Goal: Task Accomplishment & Management: Use online tool/utility

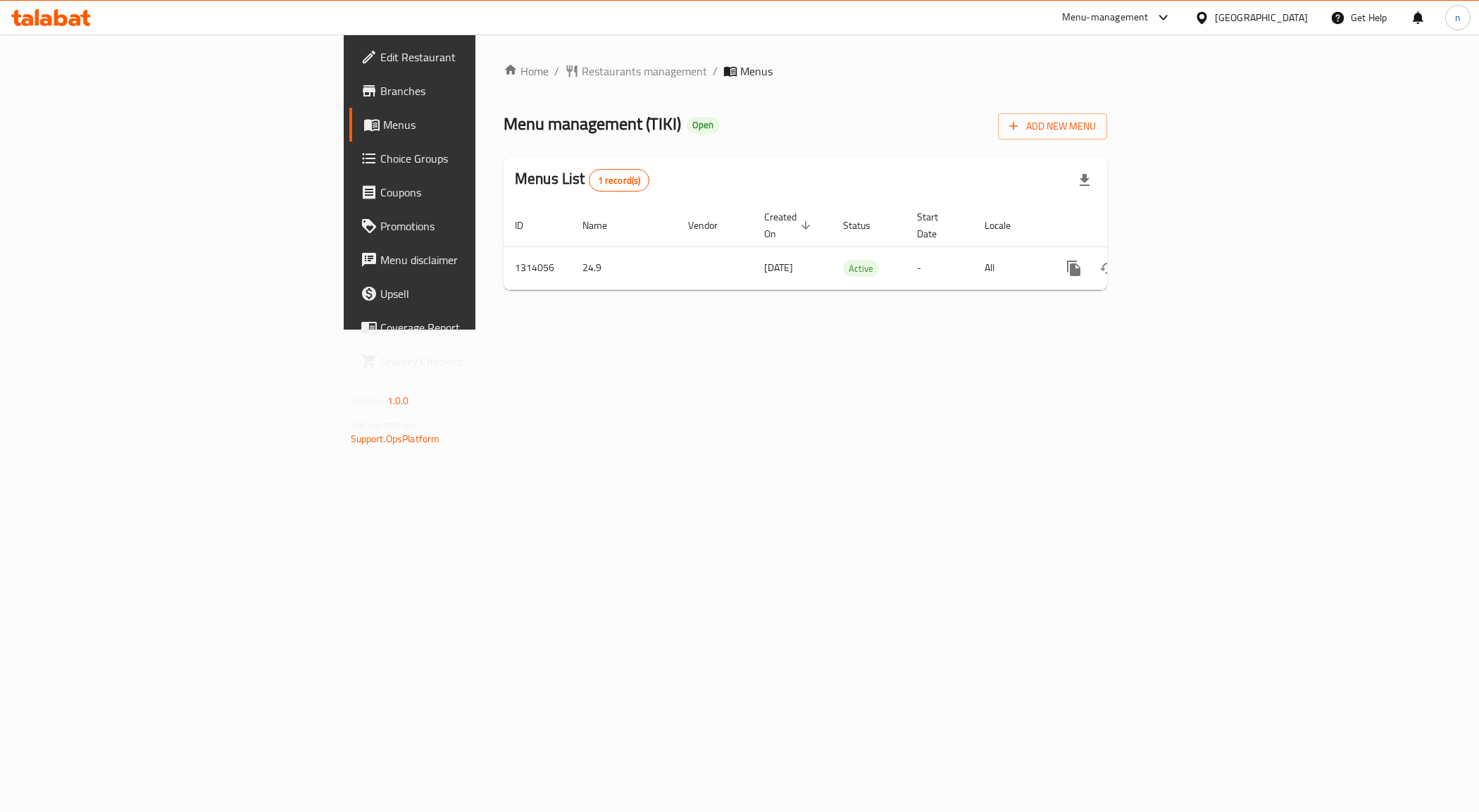
click at [383, 127] on span "Menus" at bounding box center [481, 125] width 197 height 17
click at [1193, 252] on link "enhanced table" at bounding box center [1175, 268] width 34 height 34
click at [1193, 257] on link "enhanced table" at bounding box center [1175, 268] width 34 height 34
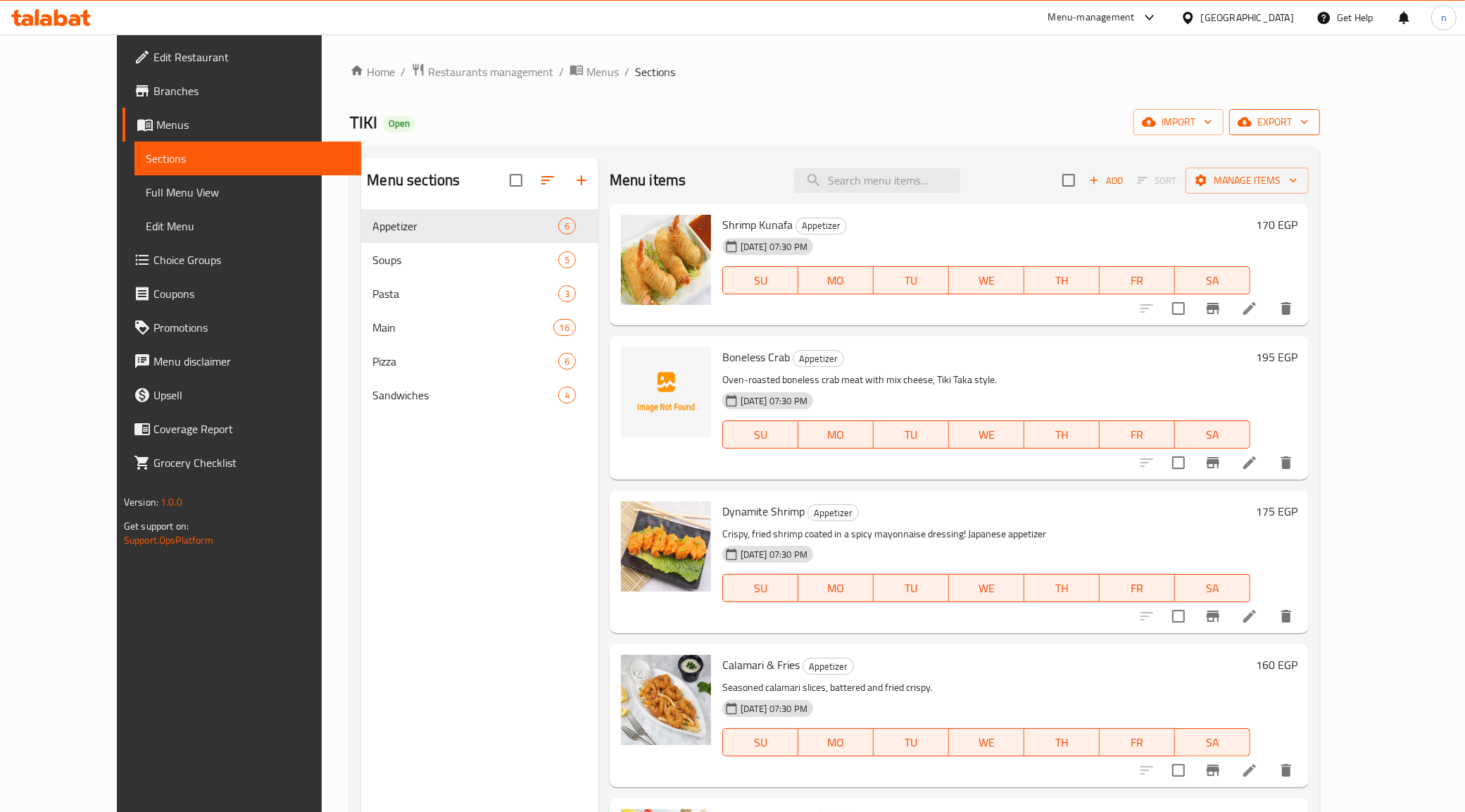
click at [1309, 120] on span "export" at bounding box center [1274, 121] width 68 height 17
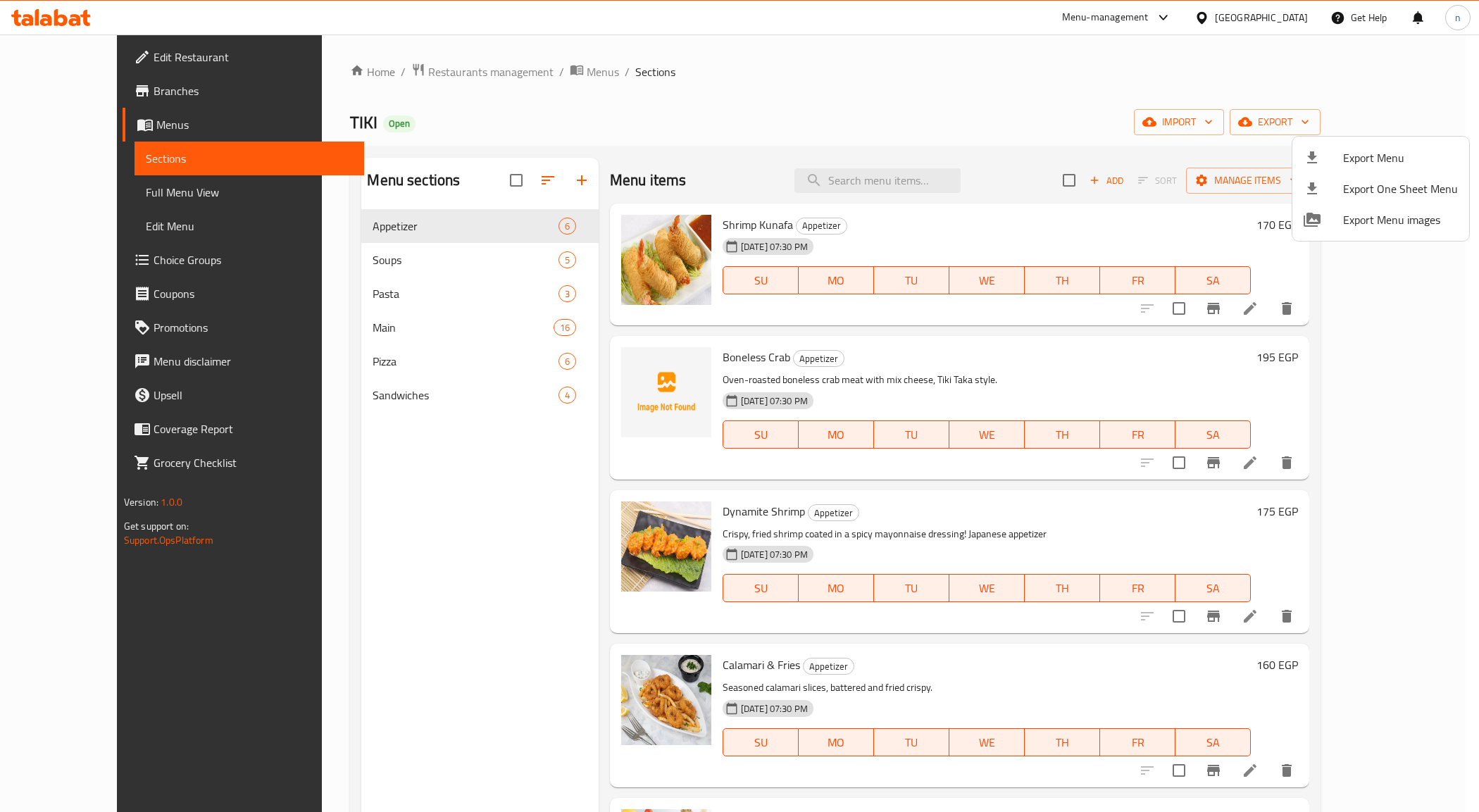
click at [1131, 75] on div at bounding box center [740, 406] width 1479 height 812
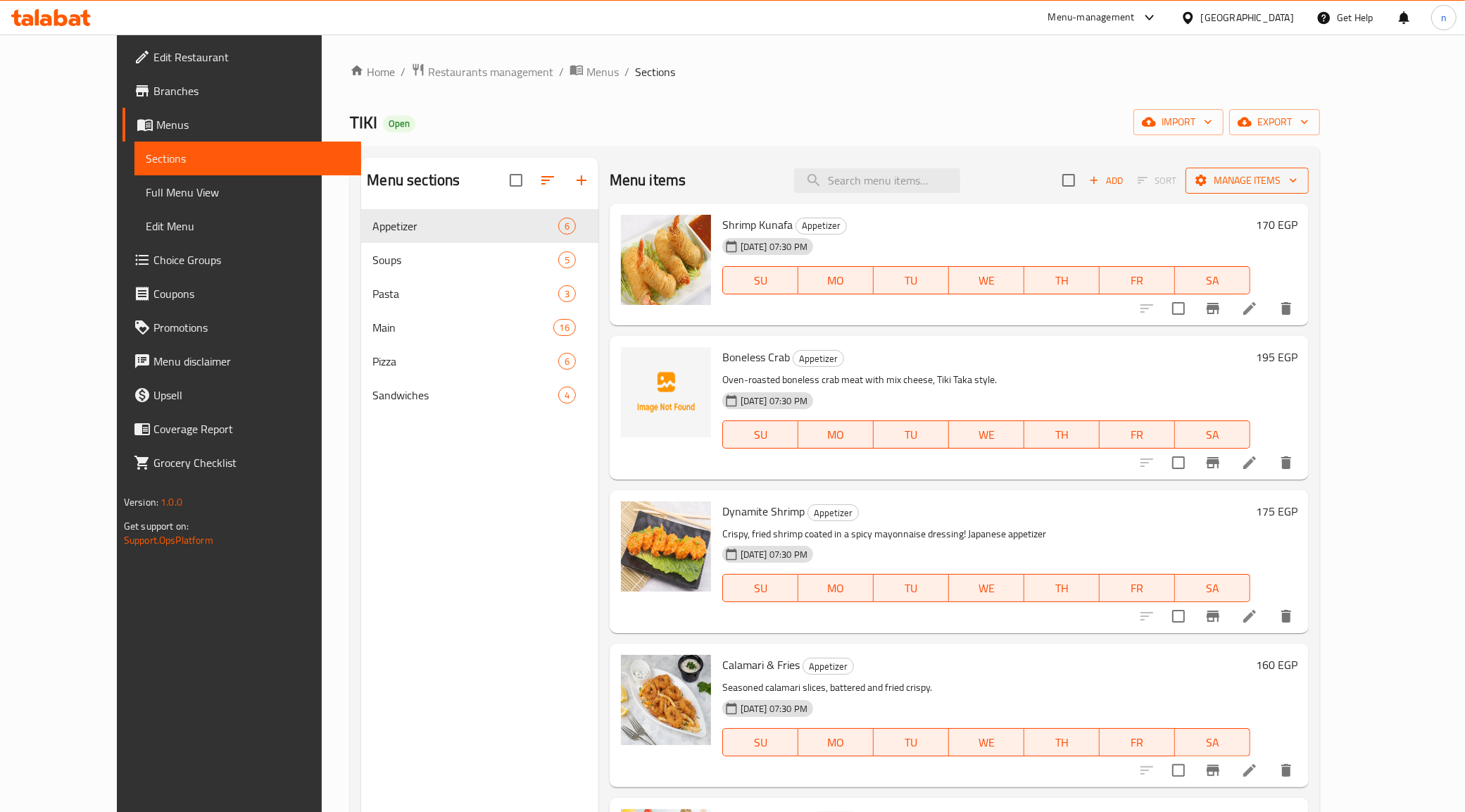
click at [1298, 176] on span "Manage items" at bounding box center [1247, 180] width 101 height 17
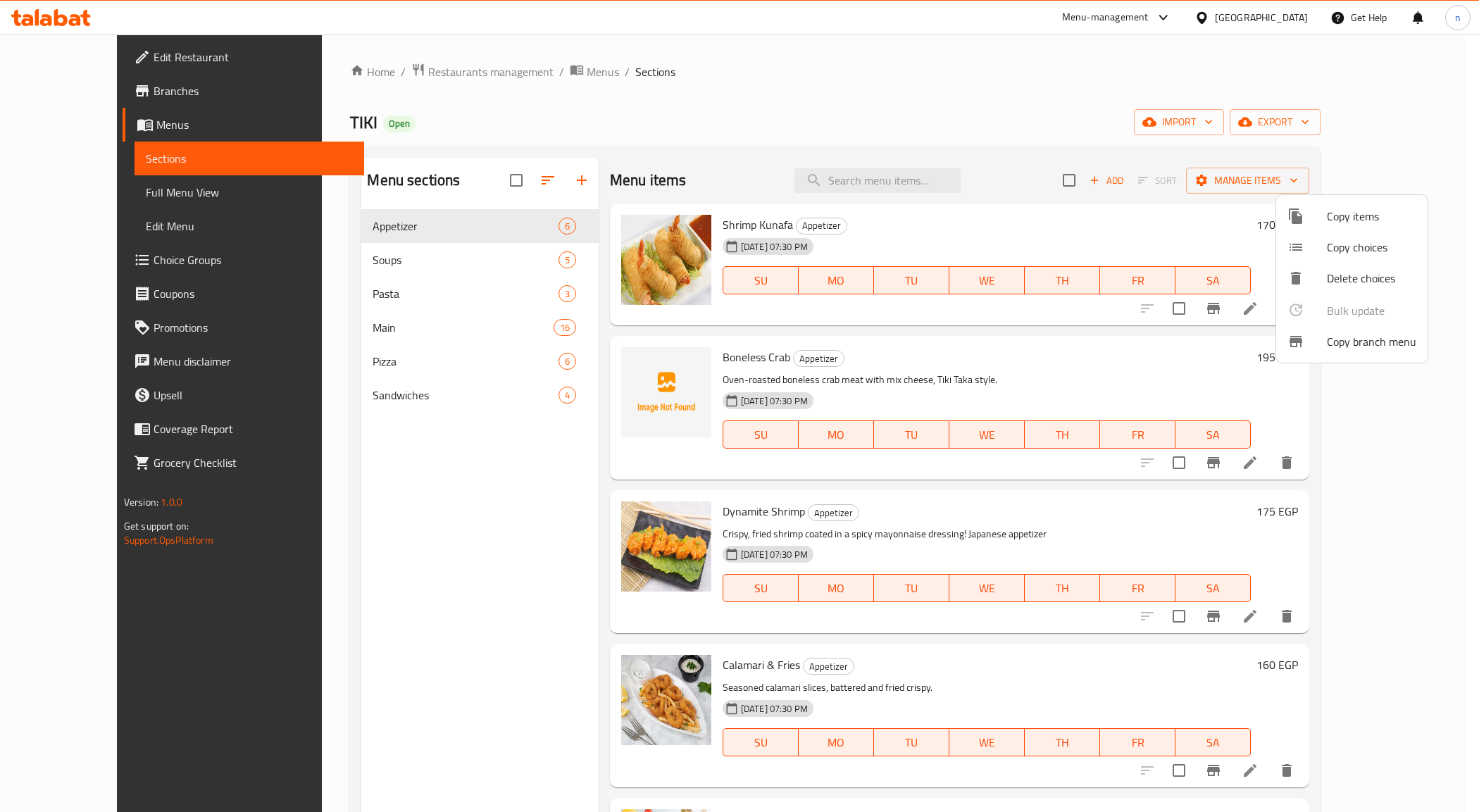
click at [1354, 338] on span "Copy branch menu" at bounding box center [1372, 341] width 89 height 17
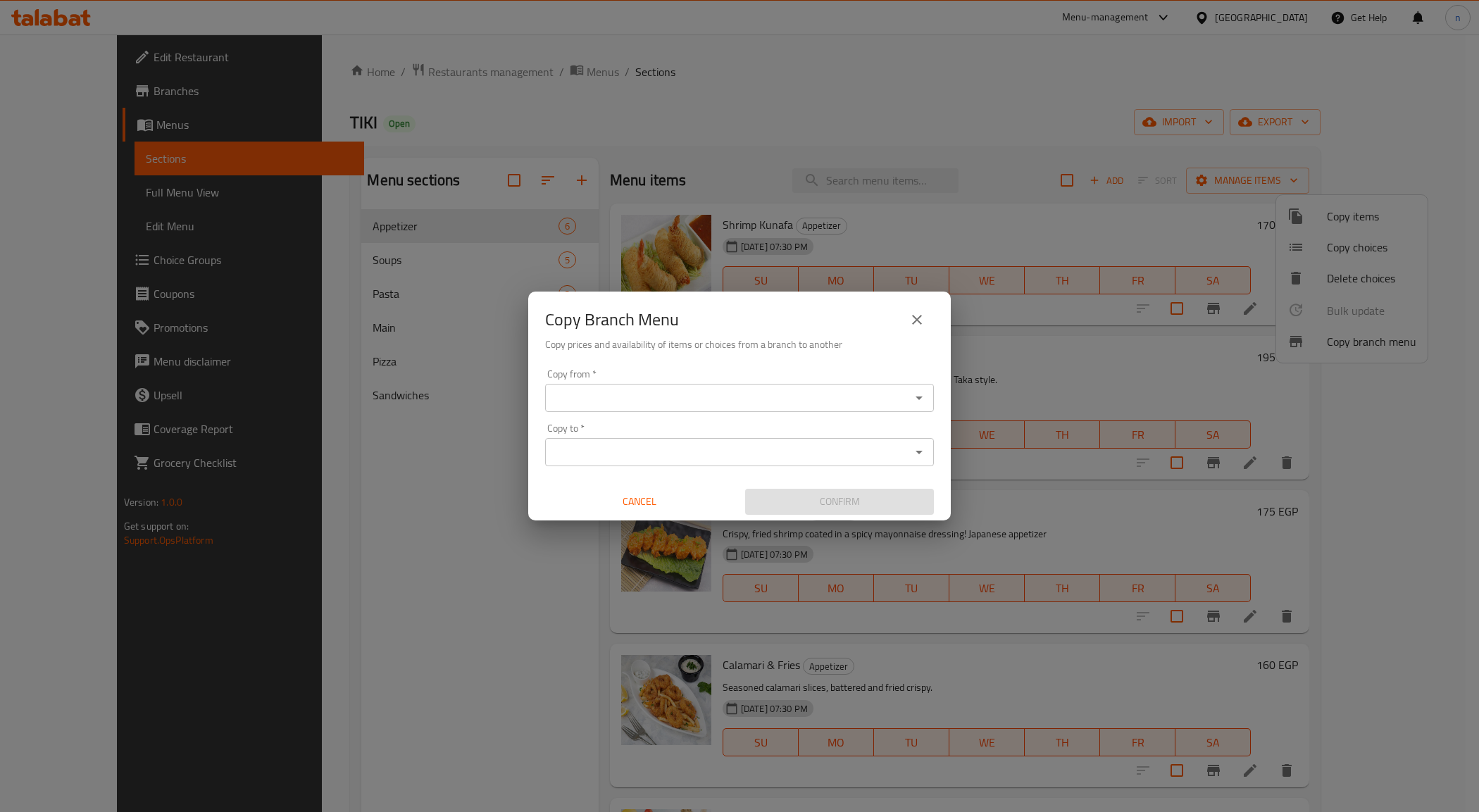
click at [782, 401] on input "Copy from   *" at bounding box center [728, 397] width 357 height 20
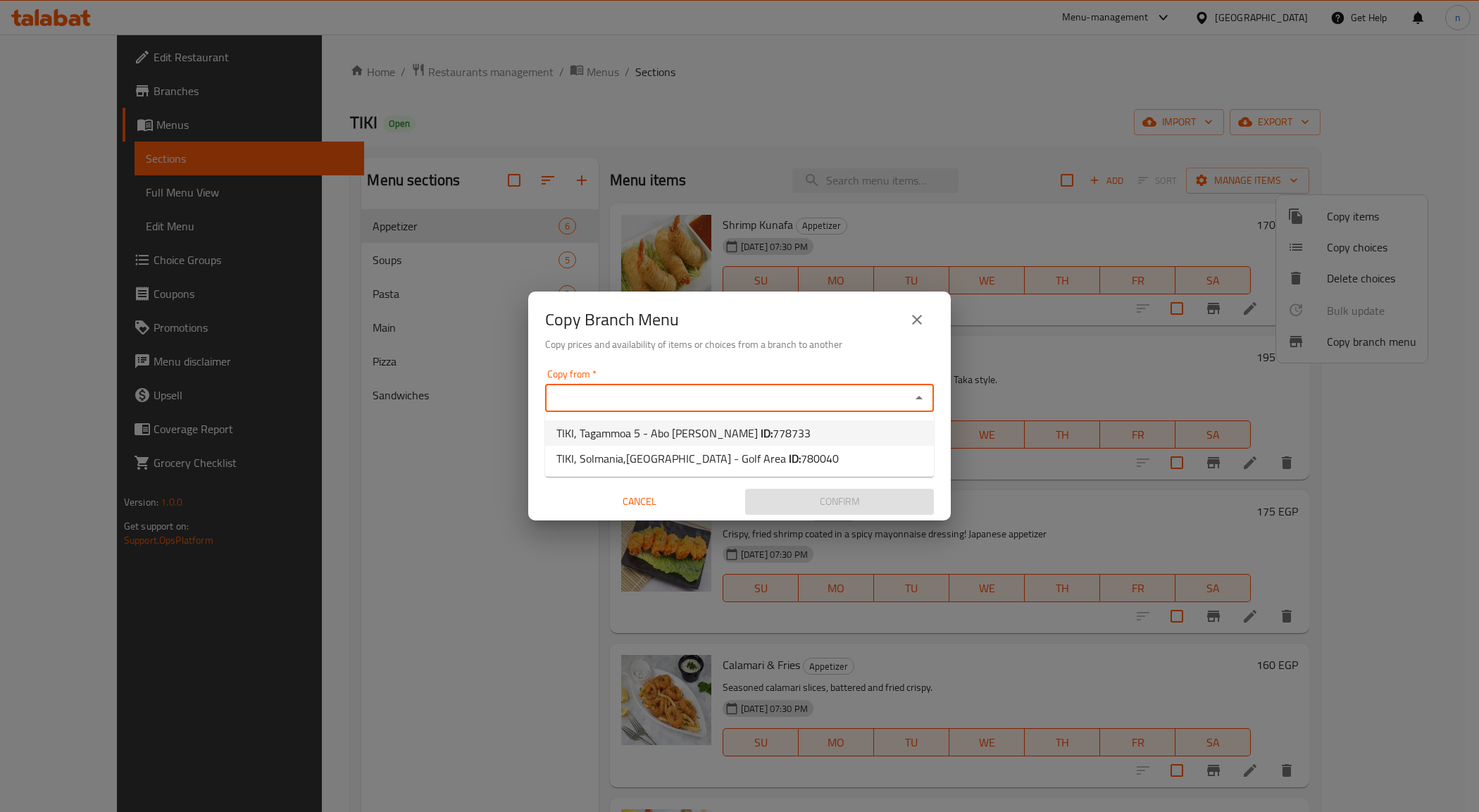
click at [658, 432] on span "TIKI, Tagammoa 5 - Abo AL Houl ID: 778733" at bounding box center [684, 433] width 254 height 17
type input "TIKI, Tagammoa 5 - Abo AL Houl"
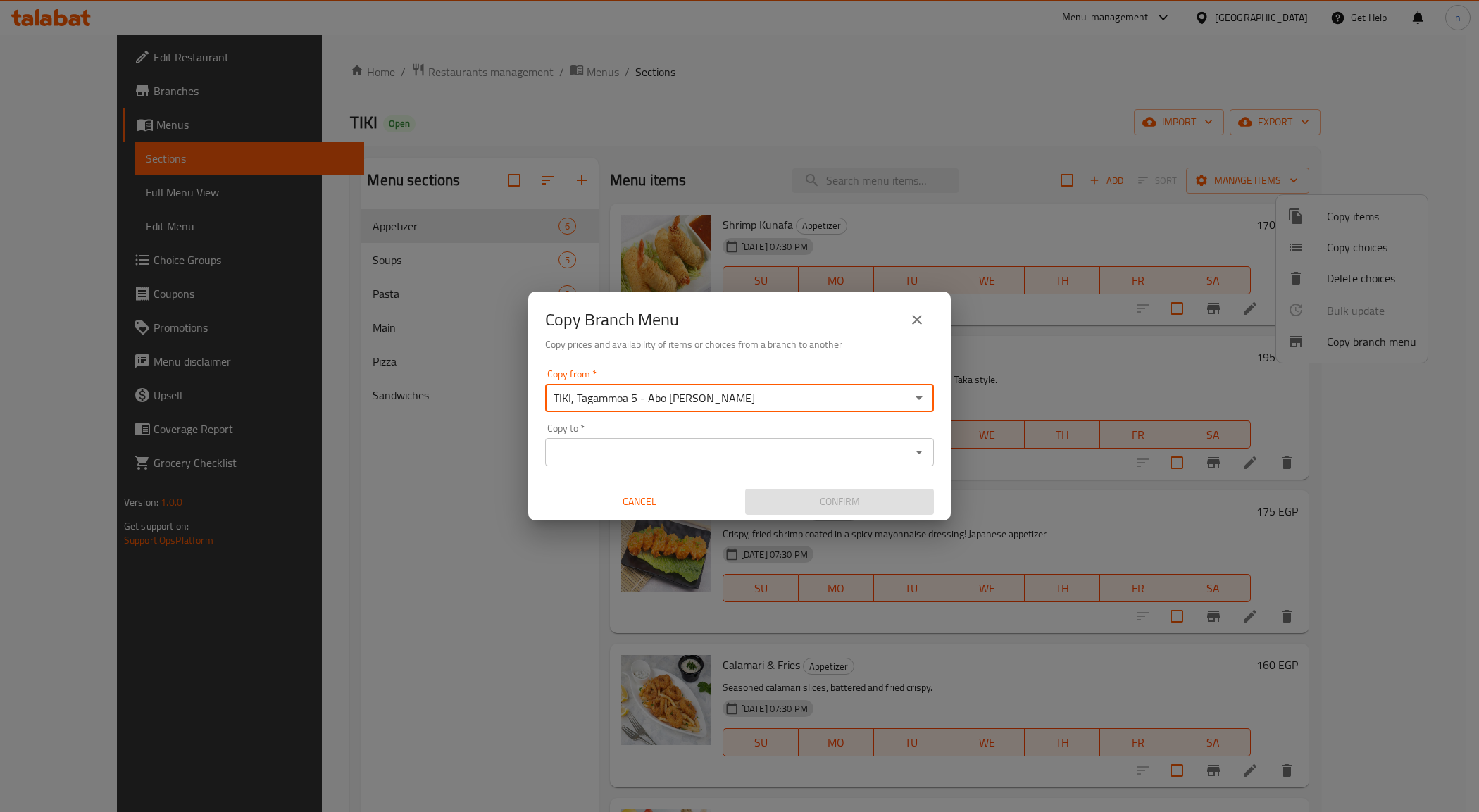
click at [657, 447] on input "Copy to   *" at bounding box center [728, 452] width 357 height 20
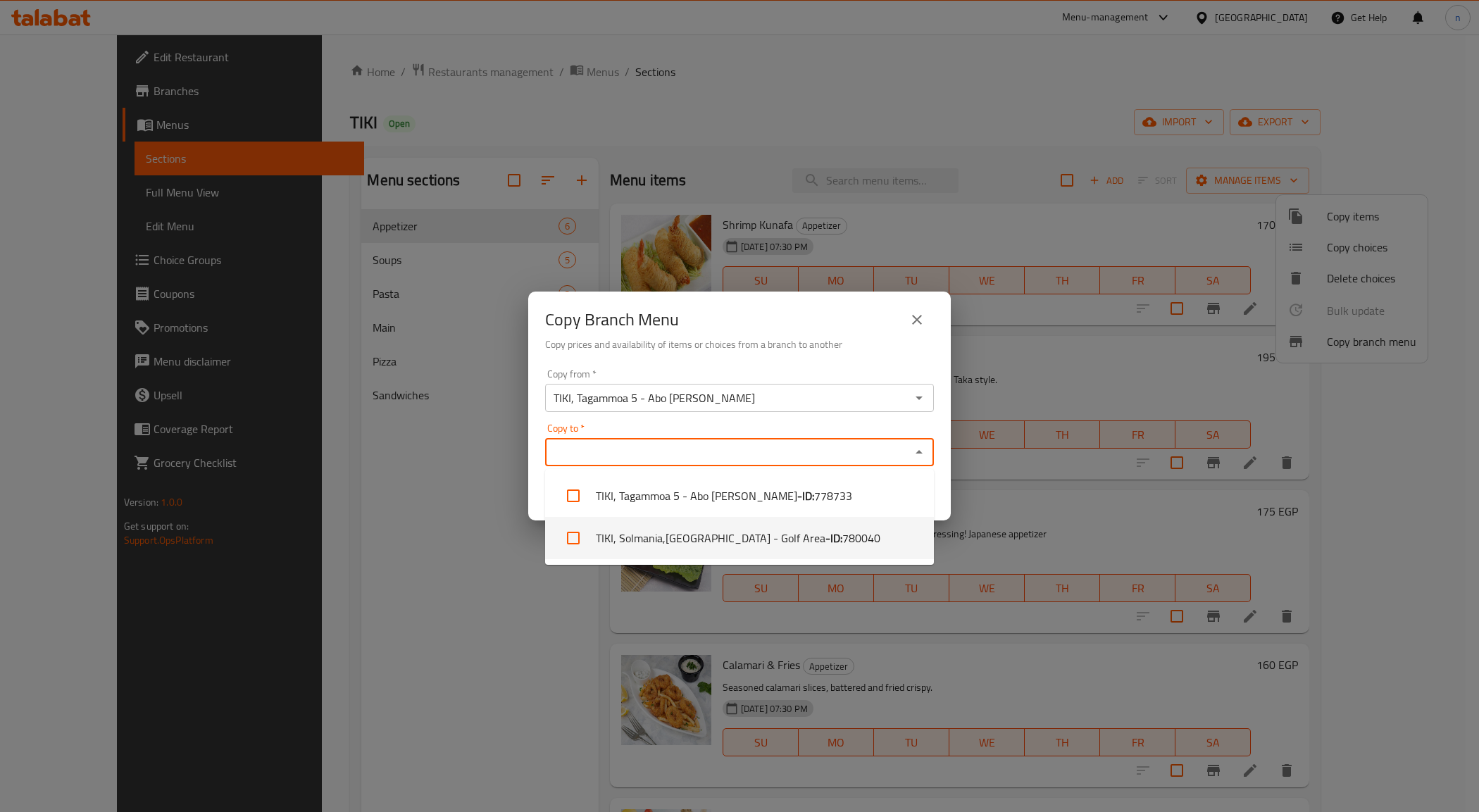
click at [688, 538] on li "TIKI, Solmania,New Giza - Golf Area - ID: 780040" at bounding box center [740, 538] width 389 height 43
checkbox input "true"
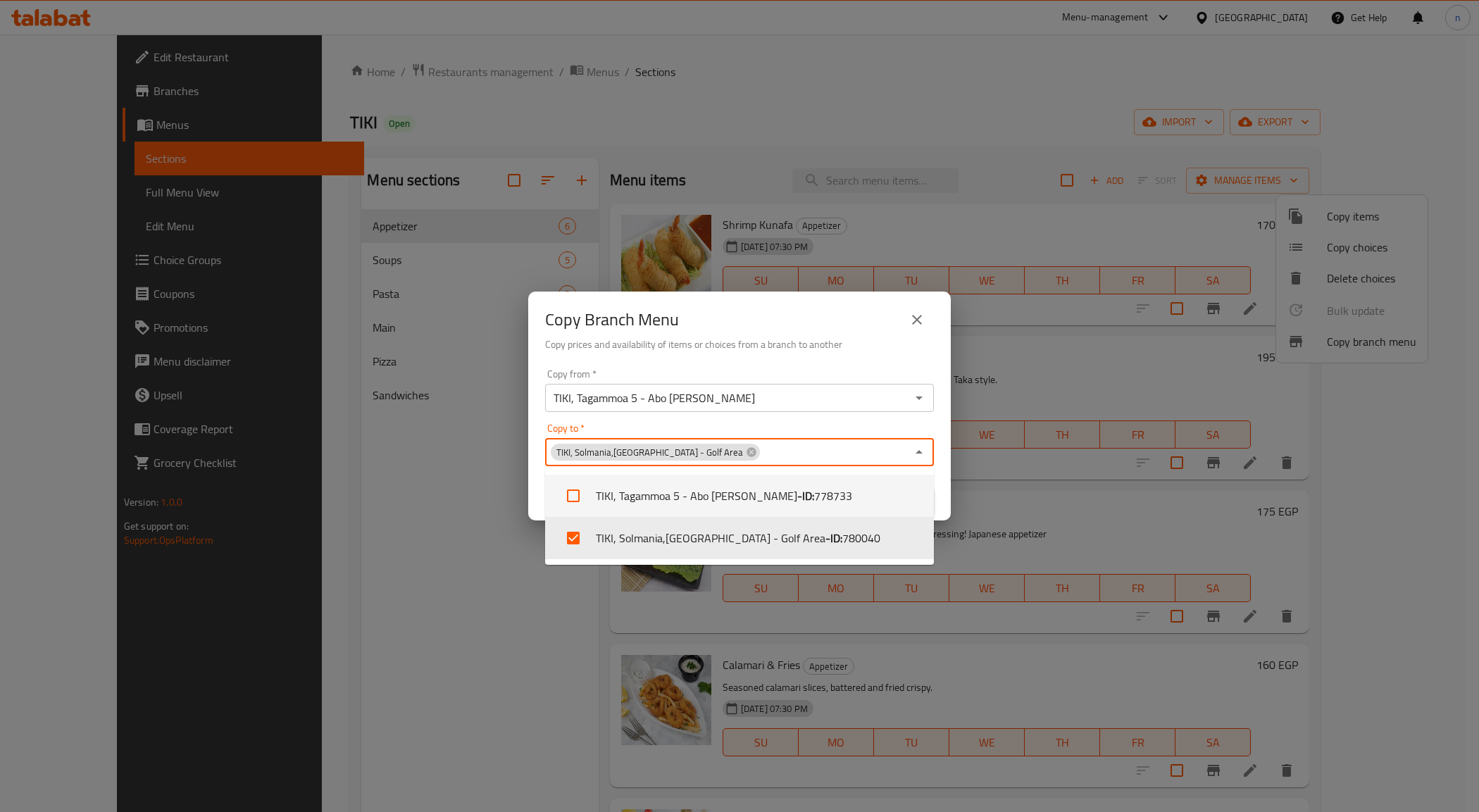
click at [1026, 361] on div "Copy Branch Menu Copy prices and availability of items or choices from a branch…" at bounding box center [740, 406] width 1479 height 812
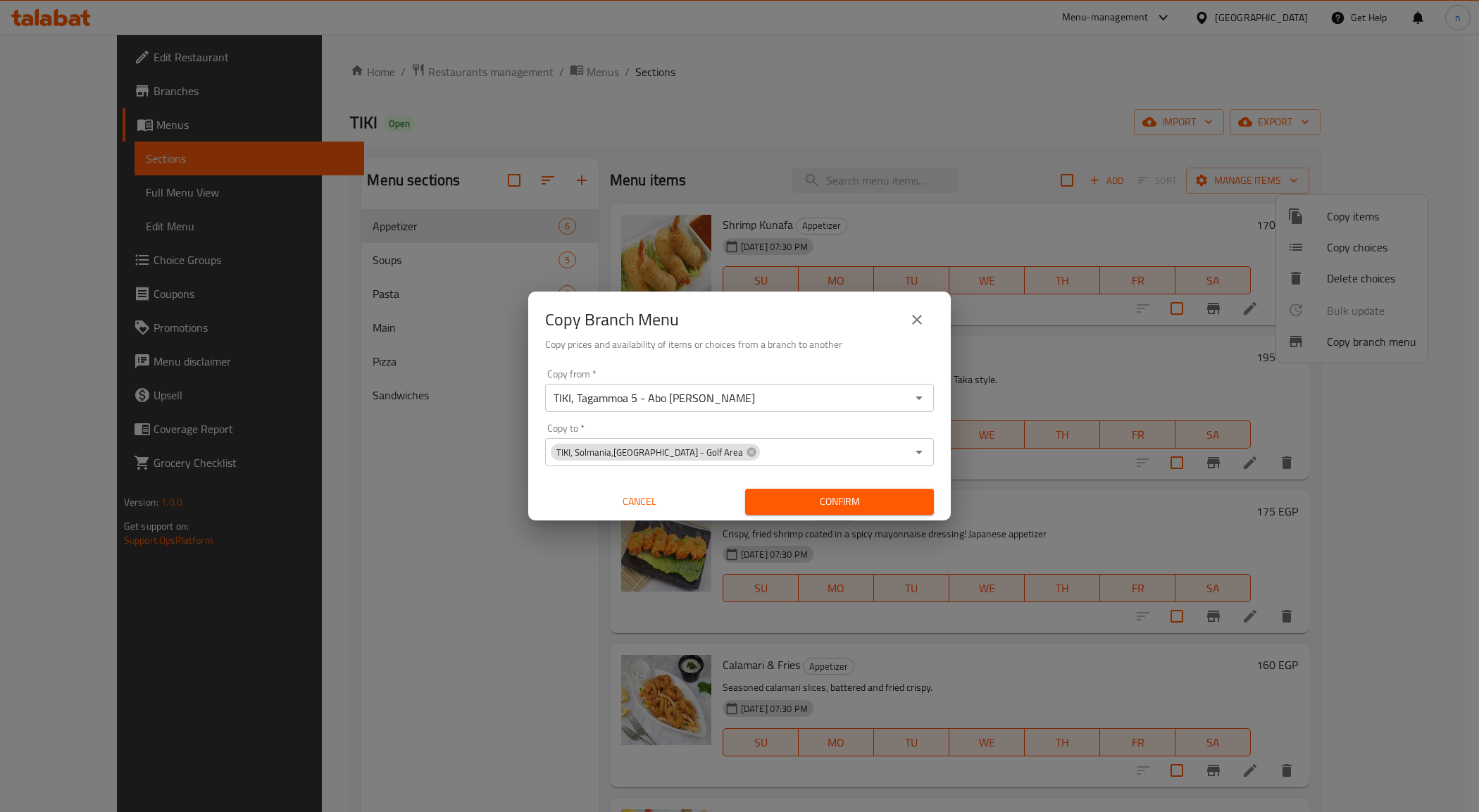
click at [797, 498] on span "Confirm" at bounding box center [840, 501] width 166 height 17
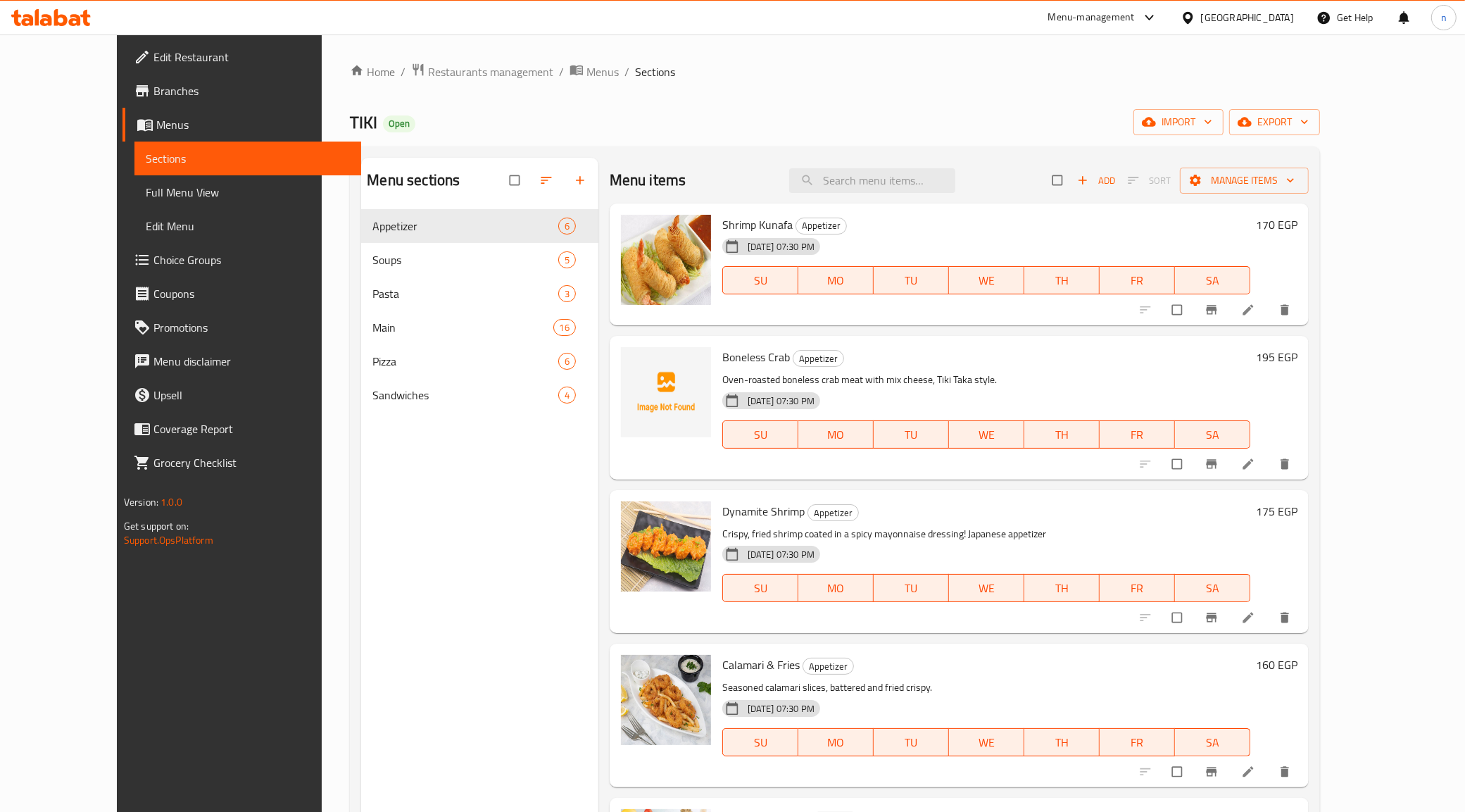
click at [134, 202] on link "Full Menu View" at bounding box center [248, 192] width 228 height 34
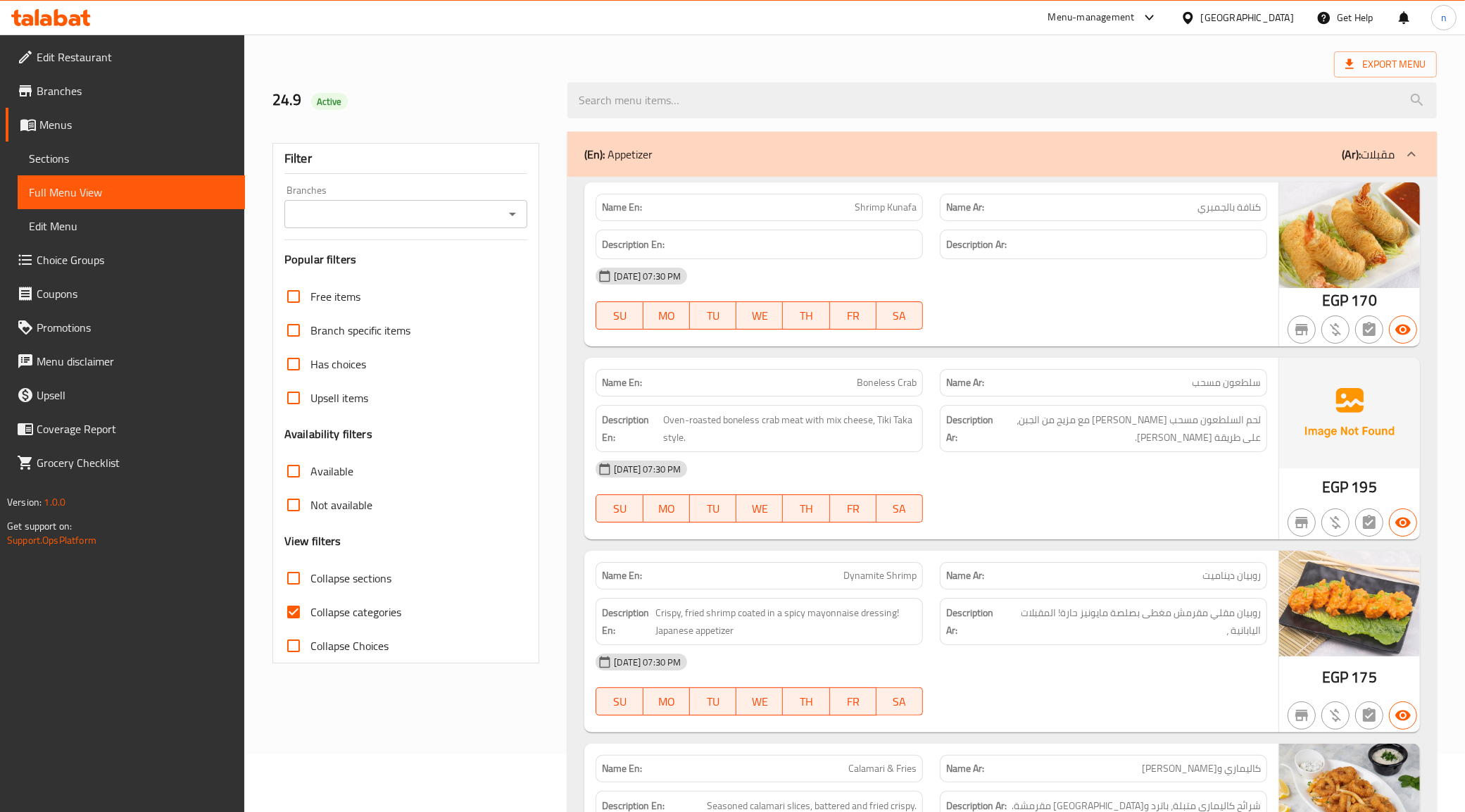
scroll to position [88, 0]
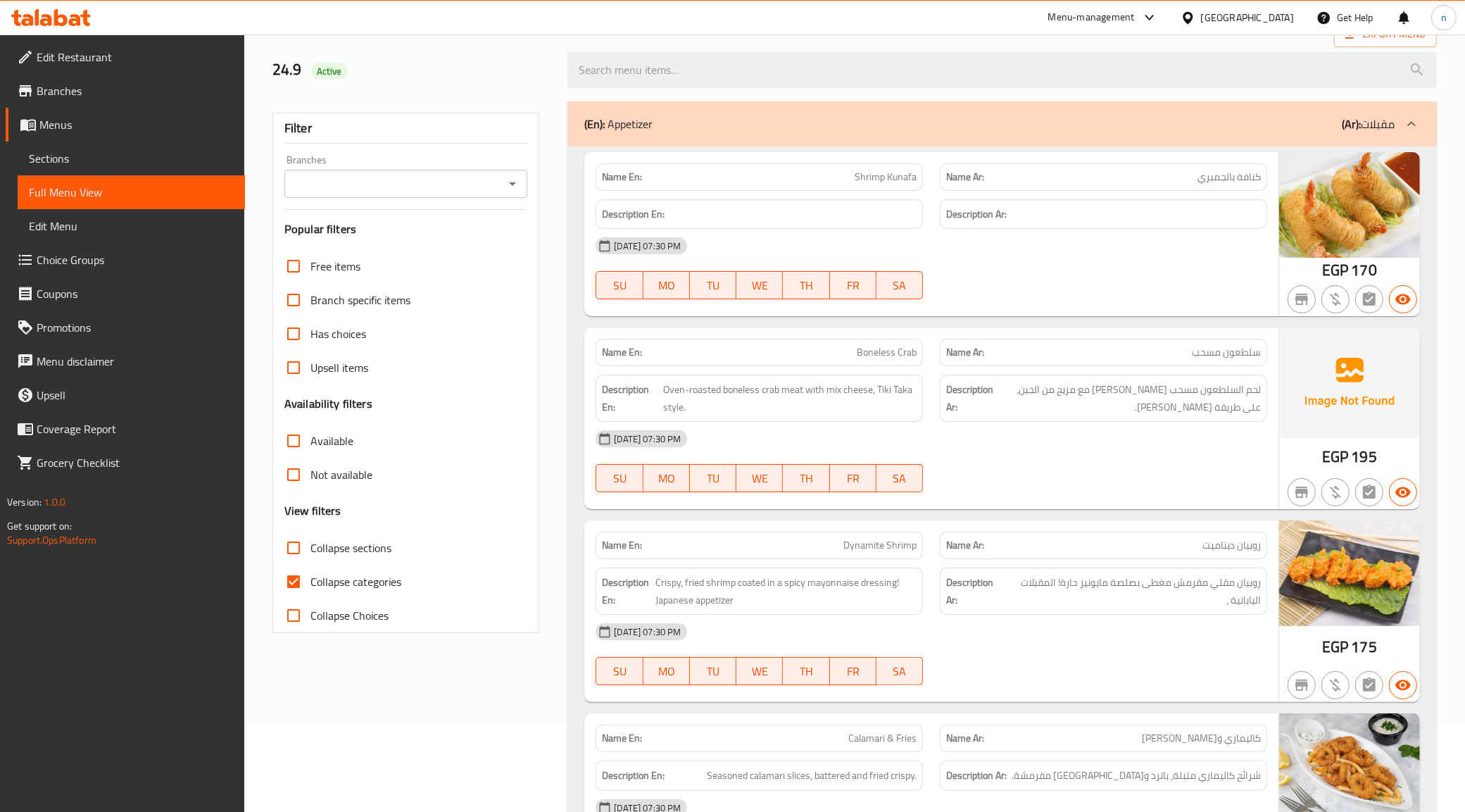
click at [337, 585] on span "Collapse categories" at bounding box center [356, 581] width 91 height 17
click at [311, 585] on input "Collapse categories" at bounding box center [293, 581] width 34 height 34
checkbox input "false"
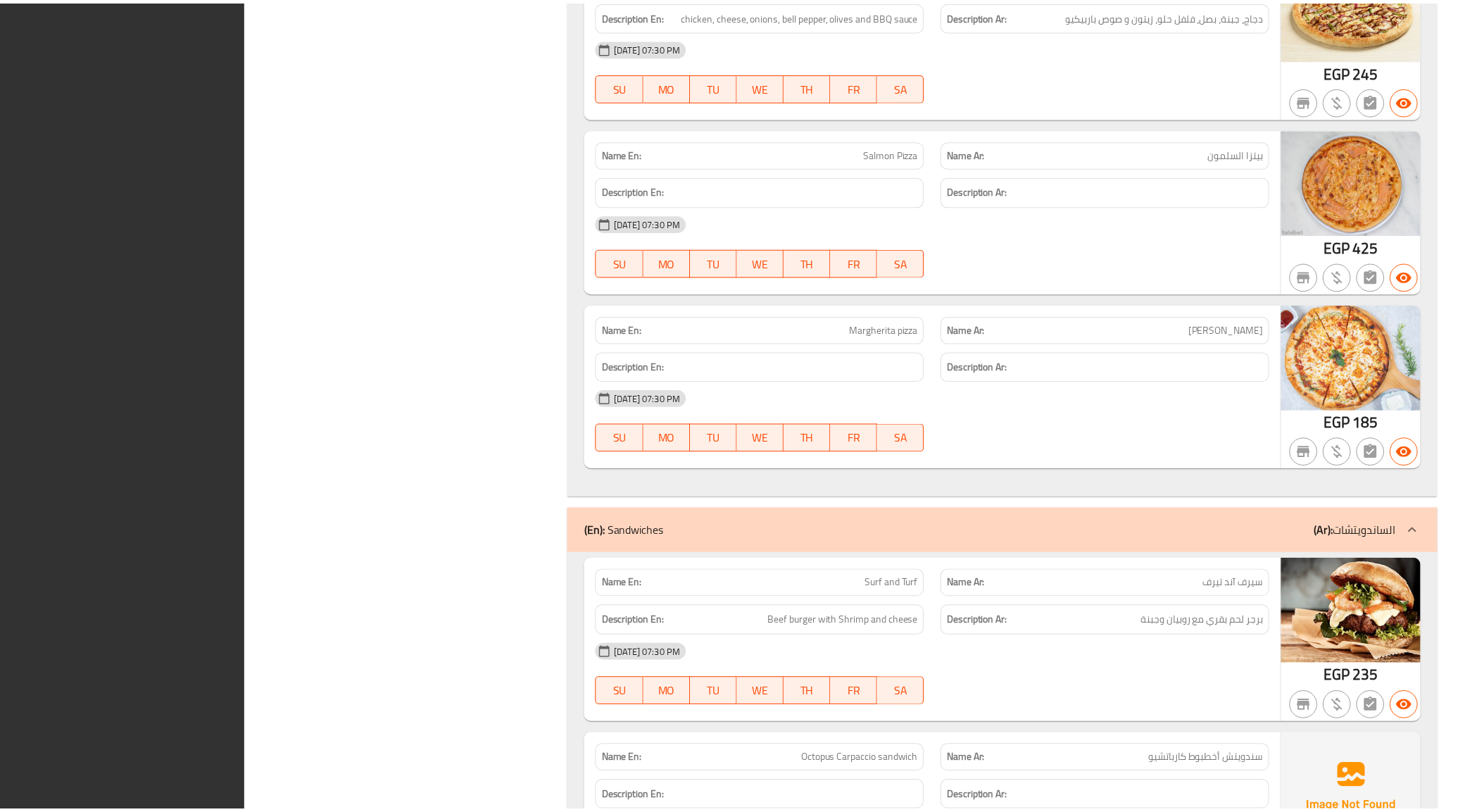
scroll to position [7194, 0]
